Goal: Information Seeking & Learning: Compare options

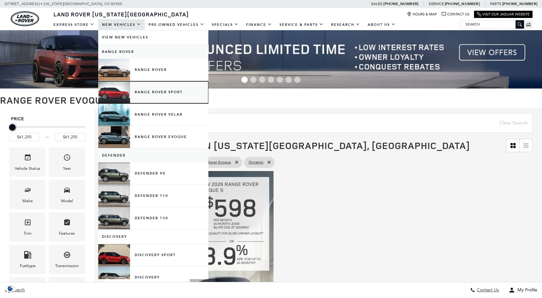
click at [114, 92] on link "Range Rover Sport" at bounding box center [153, 92] width 110 height 22
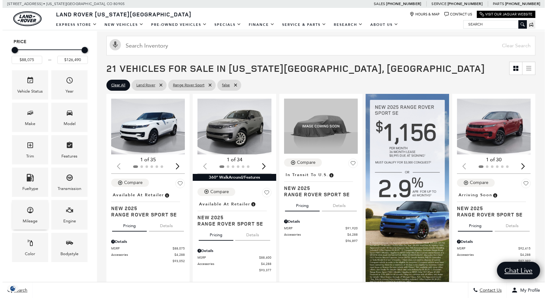
scroll to position [94, 0]
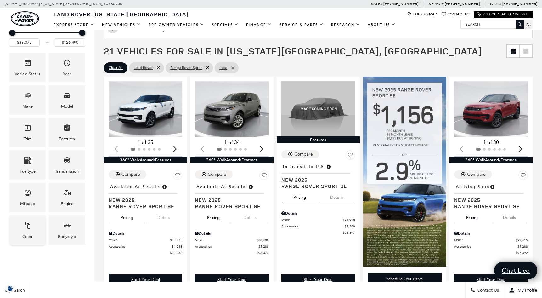
click at [28, 228] on icon "Color" at bounding box center [27, 225] width 5 height 6
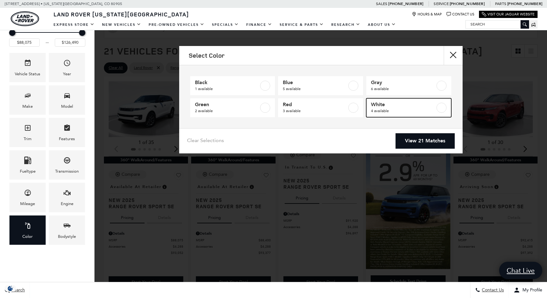
drag, startPoint x: 440, startPoint y: 108, endPoint x: 435, endPoint y: 120, distance: 12.8
click at [440, 108] on label at bounding box center [442, 108] width 10 height 10
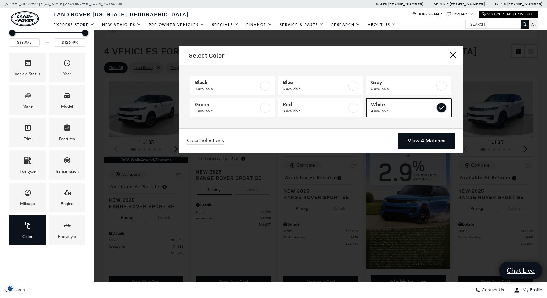
type input "$93,834"
checkbox input "true"
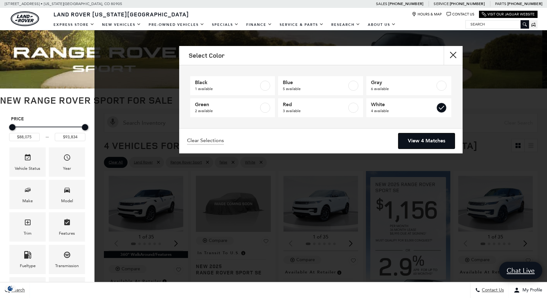
click at [428, 138] on link "View 4 Matches" at bounding box center [426, 140] width 56 height 15
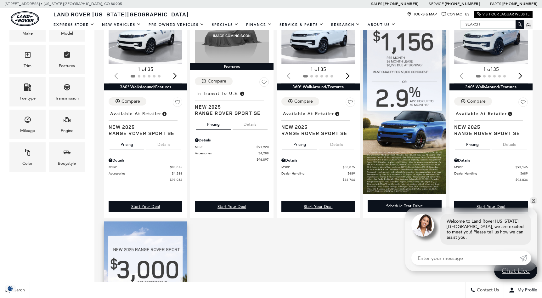
scroll to position [157, 0]
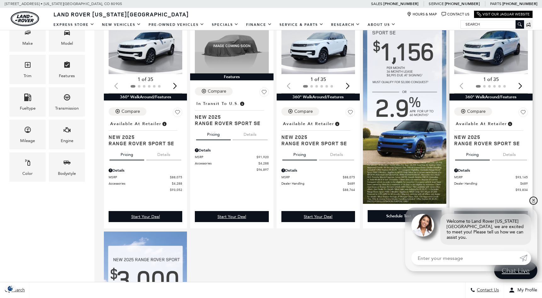
drag, startPoint x: 535, startPoint y: 206, endPoint x: 519, endPoint y: 208, distance: 16.1
click at [535, 204] on link "✕" at bounding box center [534, 201] width 8 height 8
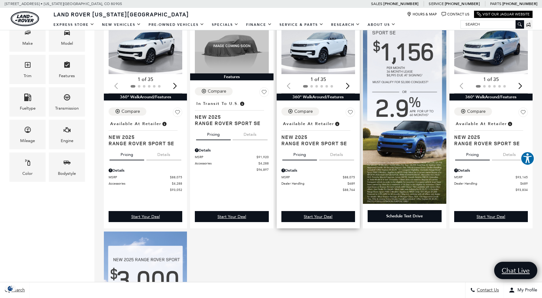
click at [319, 49] on img "1 / 2" at bounding box center [319, 46] width 75 height 56
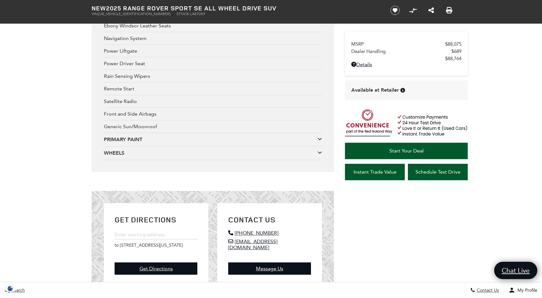
scroll to position [1228, 0]
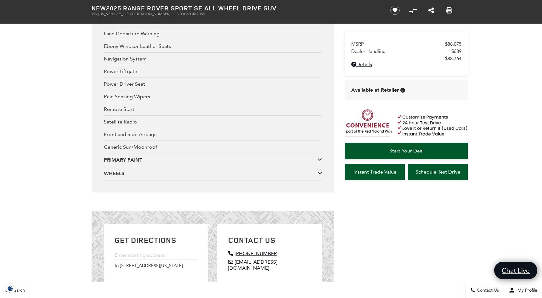
click at [319, 161] on icon at bounding box center [320, 159] width 4 height 5
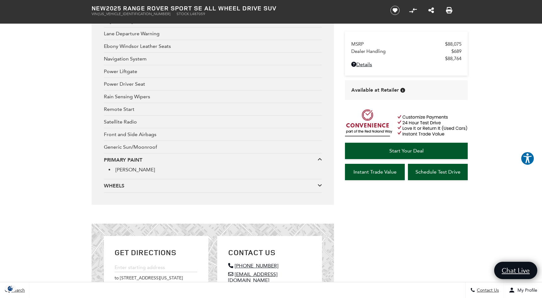
click at [319, 184] on icon at bounding box center [320, 185] width 4 height 5
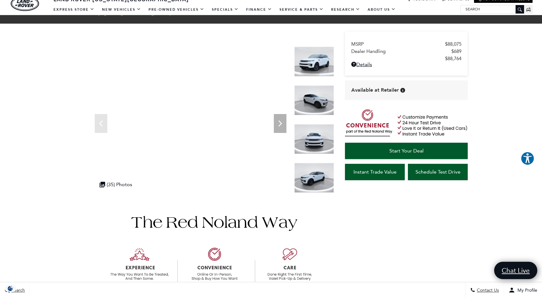
scroll to position [0, 0]
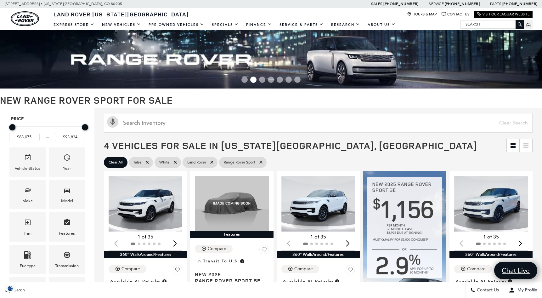
scroll to position [157, 0]
